Goal: Communication & Community: Connect with others

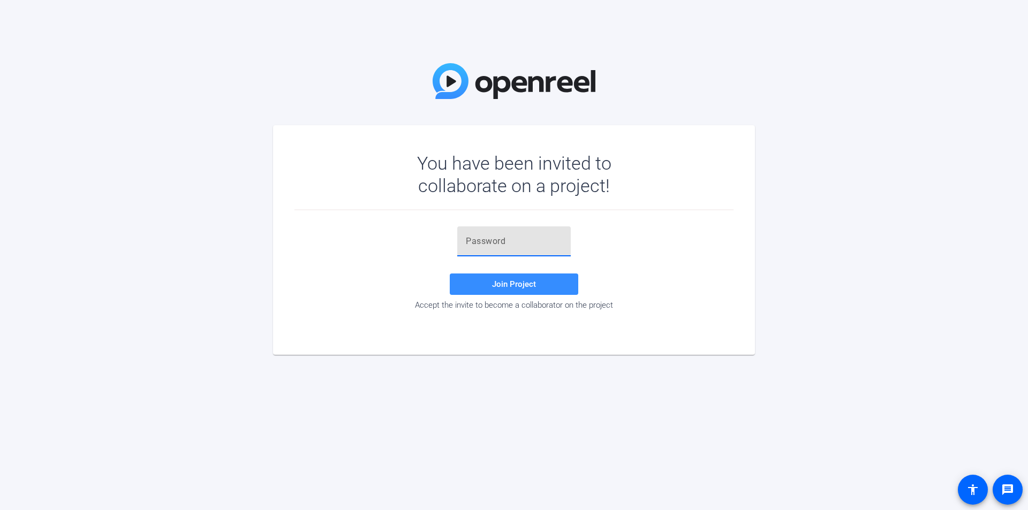
click at [486, 236] on input "text" at bounding box center [514, 241] width 96 height 13
paste input "Y1K]4Y"
type input "Y1K]4Y"
click at [528, 292] on span at bounding box center [514, 285] width 129 height 26
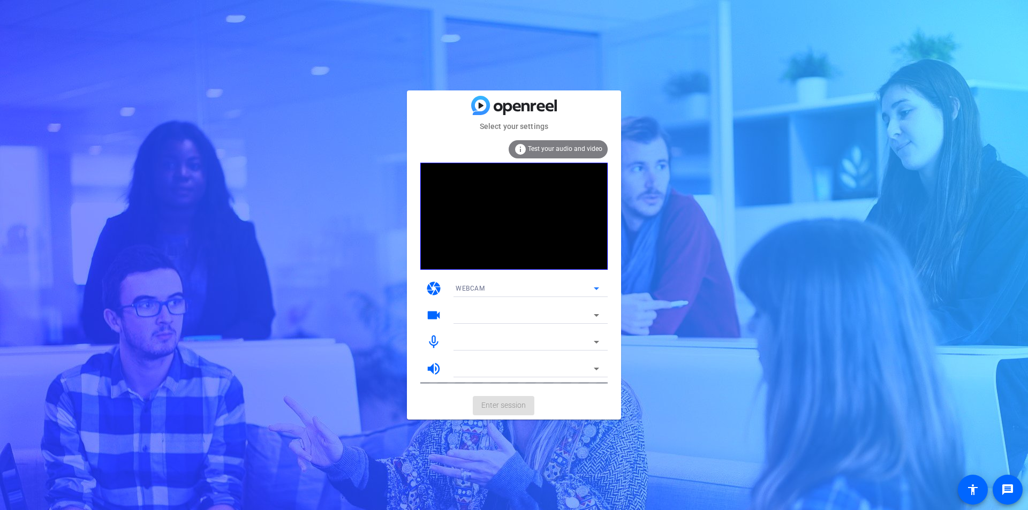
click at [537, 289] on div "WEBCAM" at bounding box center [525, 288] width 138 height 13
click at [509, 405] on div at bounding box center [514, 255] width 1028 height 510
click at [505, 407] on mat-card-actions "Enter session" at bounding box center [514, 406] width 214 height 28
click at [491, 407] on span "Enter session" at bounding box center [504, 405] width 44 height 11
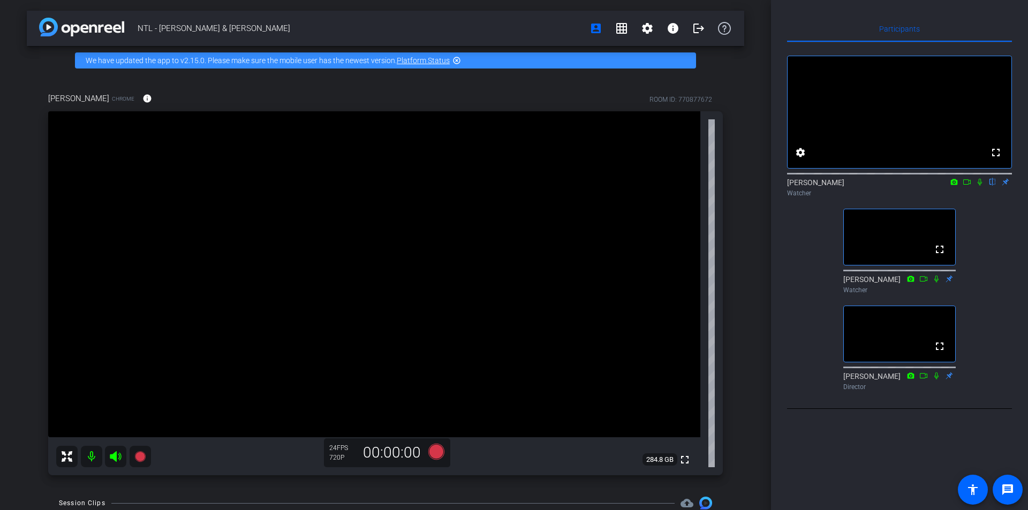
click at [980, 186] on icon at bounding box center [980, 181] width 9 height 7
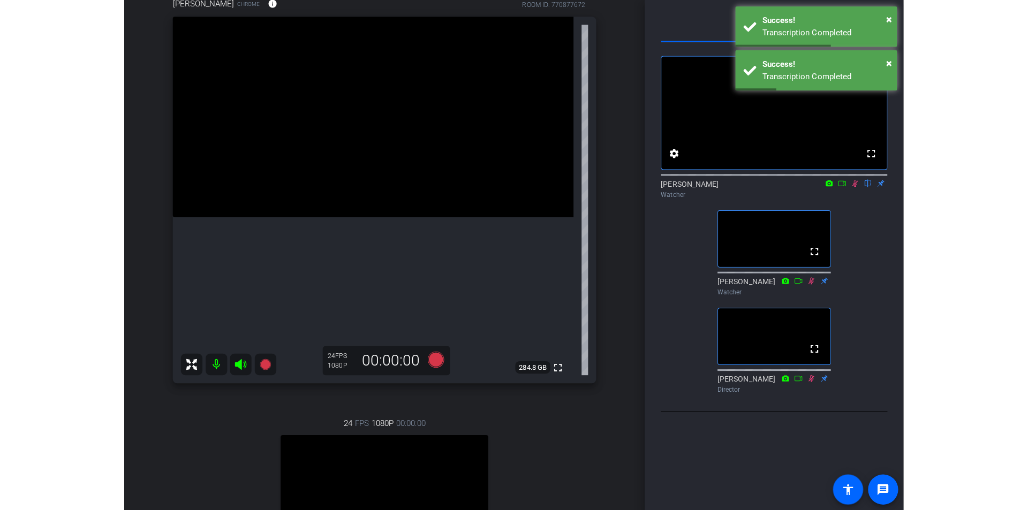
scroll to position [102, 0]
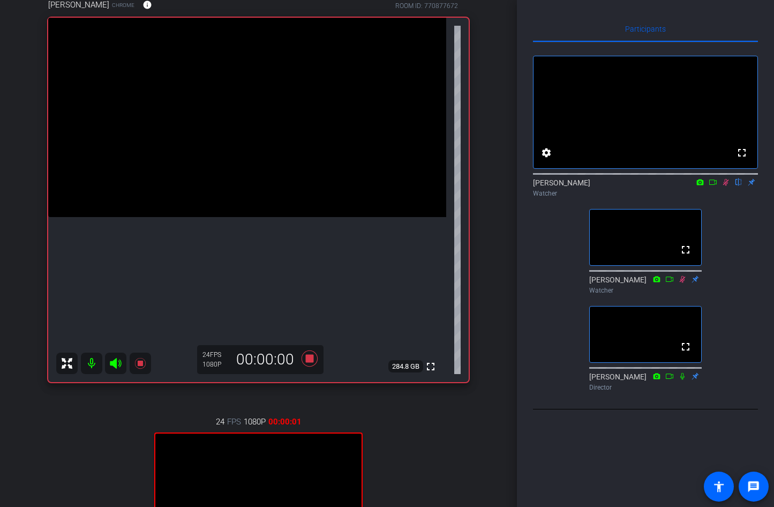
click at [712, 186] on icon at bounding box center [713, 181] width 9 height 7
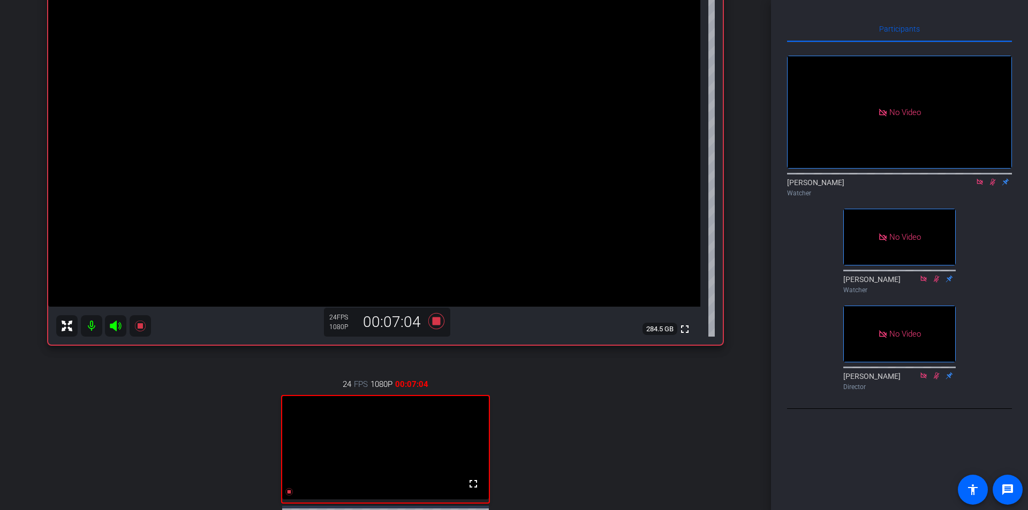
scroll to position [201, 0]
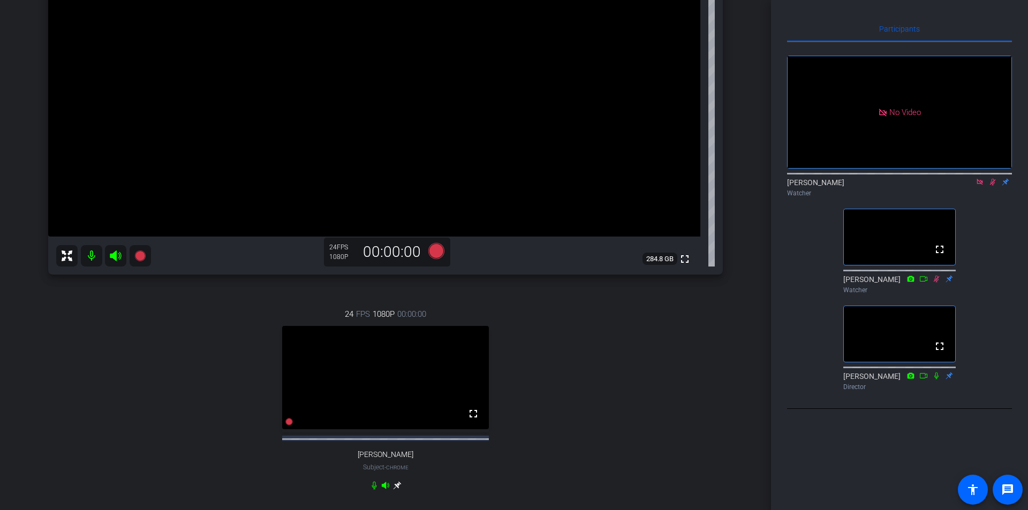
click at [980, 186] on icon at bounding box center [980, 181] width 9 height 7
click at [979, 193] on div "[PERSON_NAME] flip Watcher" at bounding box center [899, 185] width 225 height 33
click at [979, 186] on icon at bounding box center [981, 182] width 6 height 7
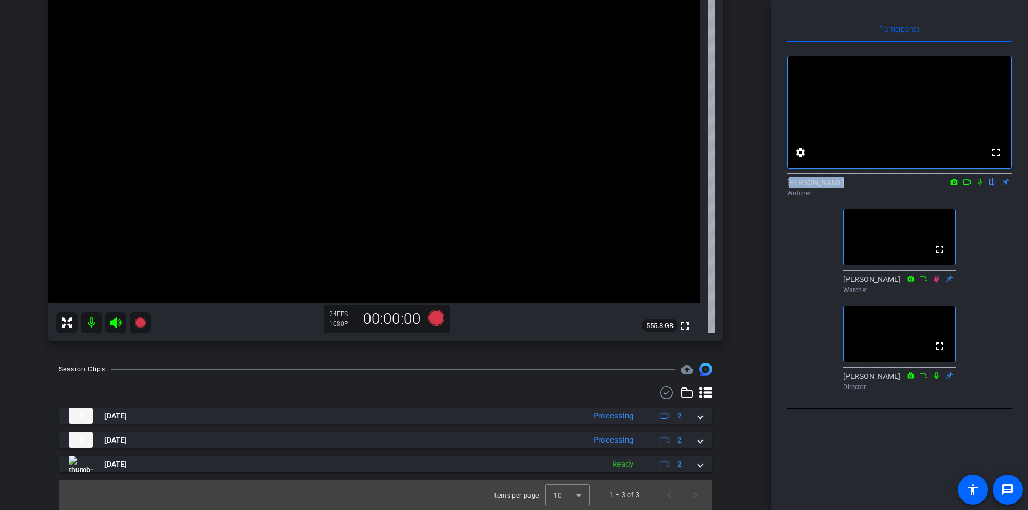
scroll to position [0, 0]
